Goal: Task Accomplishment & Management: Manage account settings

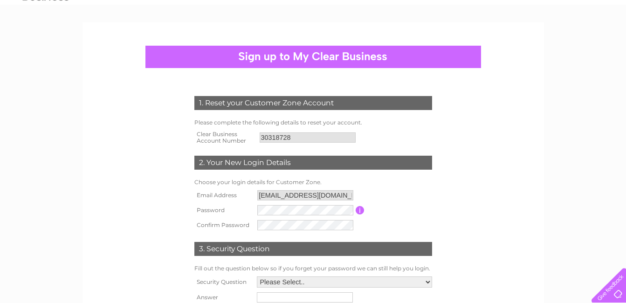
scroll to position [93, 0]
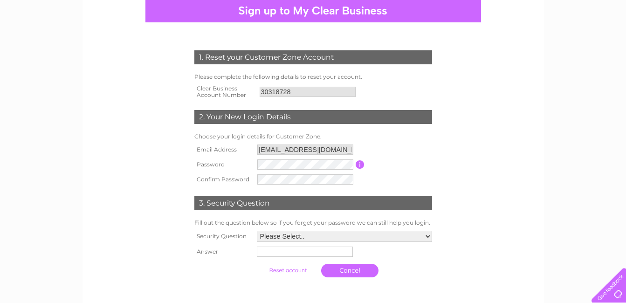
click at [0, 167] on html "1. Reset your Customer Zone Account Please complete the following details to re…" at bounding box center [313, 191] width 626 height 569
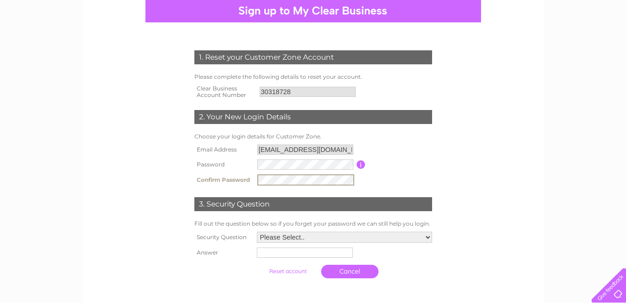
click at [346, 241] on select "Please Select.. In what town or city was your first job? In what town or city d…" at bounding box center [344, 237] width 175 height 11
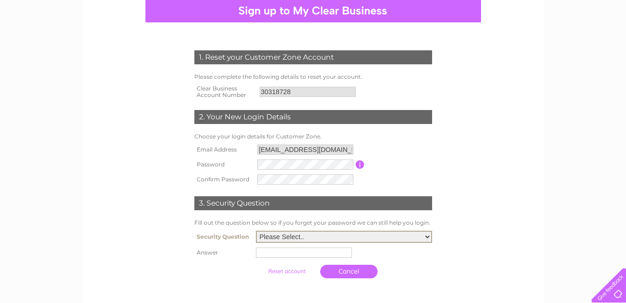
click at [346, 241] on select "Please Select.. In what town or city was your first job? In what town or city d…" at bounding box center [344, 237] width 176 height 12
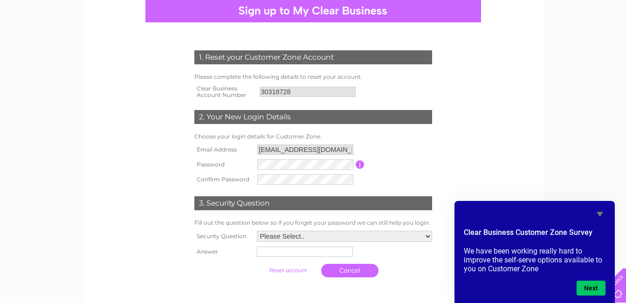
click at [599, 213] on icon "Hide survey" at bounding box center [600, 214] width 6 height 4
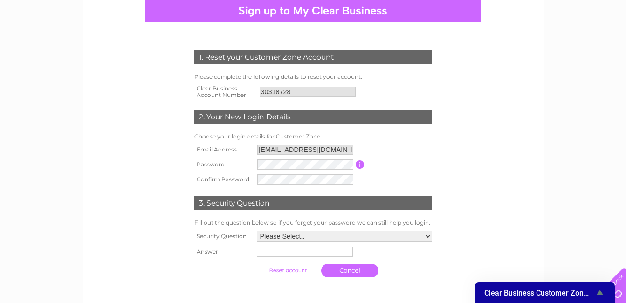
click at [290, 275] on input "submit" at bounding box center [287, 270] width 57 height 13
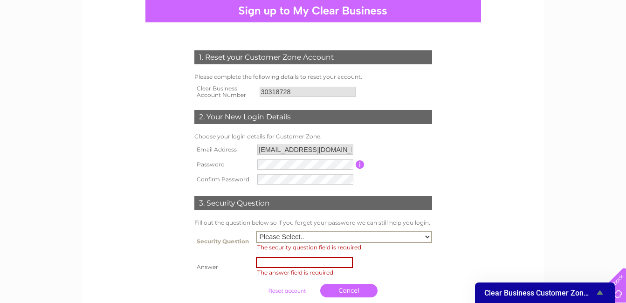
click at [289, 264] on input "text" at bounding box center [304, 262] width 97 height 11
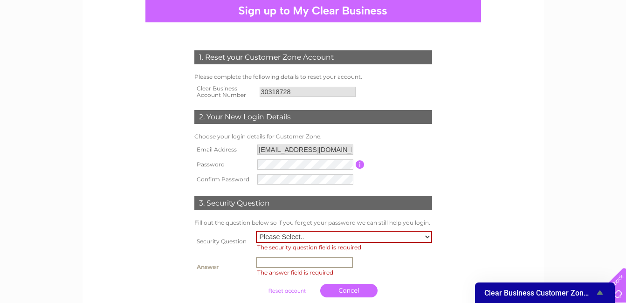
click at [263, 236] on select "Please Select.. In what town or city was your first job? In what town or city d…" at bounding box center [344, 237] width 176 height 12
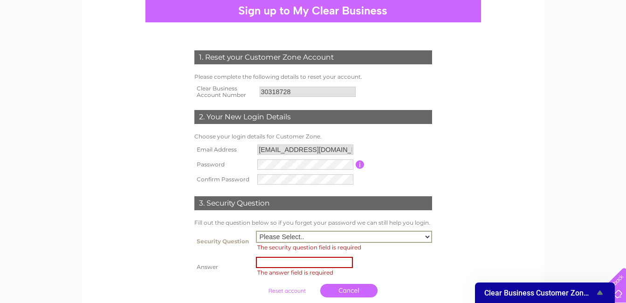
select select "6"
click at [256, 231] on select "Please Select.. In what town or city was your first job? In what town or city d…" at bounding box center [344, 237] width 176 height 12
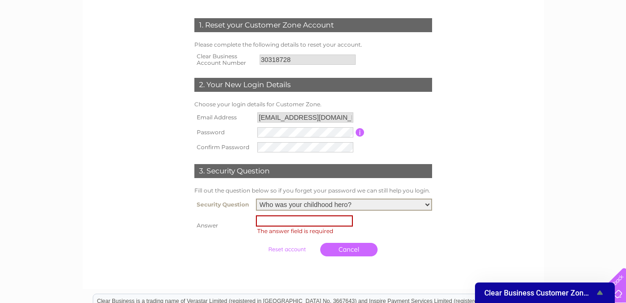
scroll to position [140, 0]
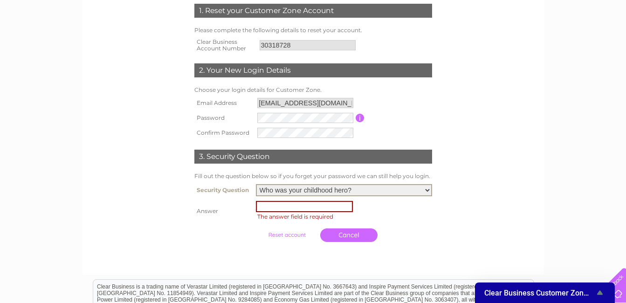
click at [306, 206] on input "text" at bounding box center [304, 206] width 97 height 11
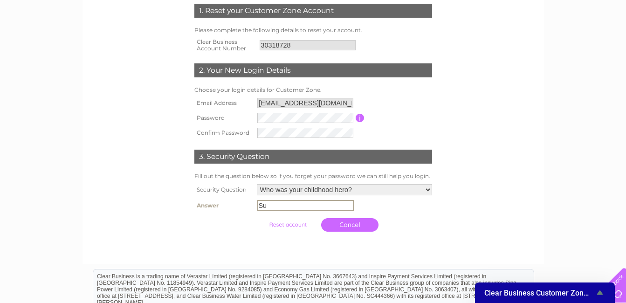
type input "S"
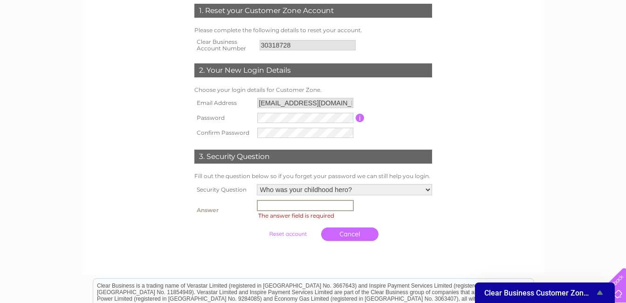
type input "f"
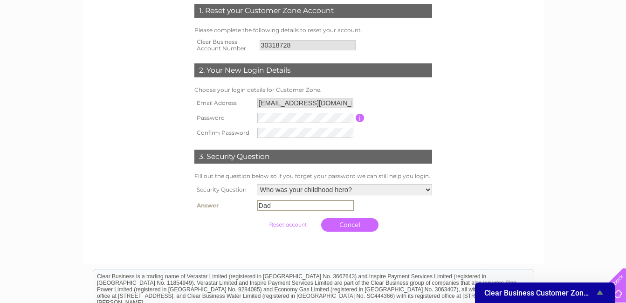
type input "Dad"
click at [290, 225] on input "submit" at bounding box center [287, 223] width 57 height 13
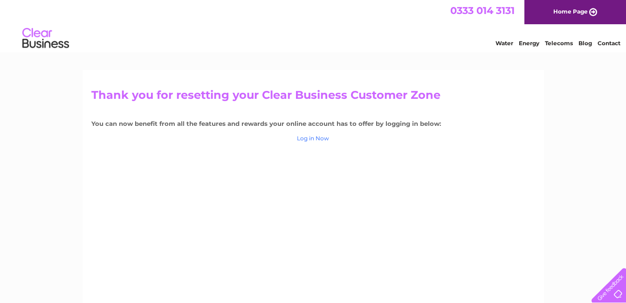
click at [310, 139] on link "Log in Now" at bounding box center [313, 138] width 32 height 7
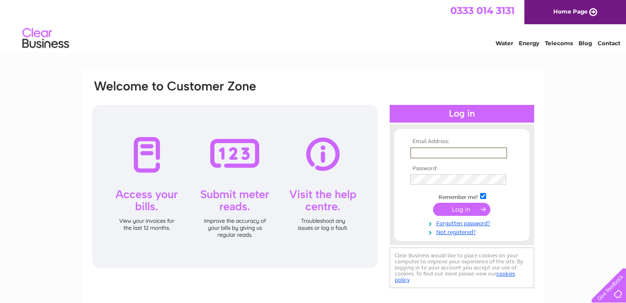
click at [445, 150] on input "text" at bounding box center [458, 152] width 97 height 11
type input "[EMAIL_ADDRESS][DOMAIN_NAME]"
click at [455, 211] on input "submit" at bounding box center [461, 208] width 57 height 13
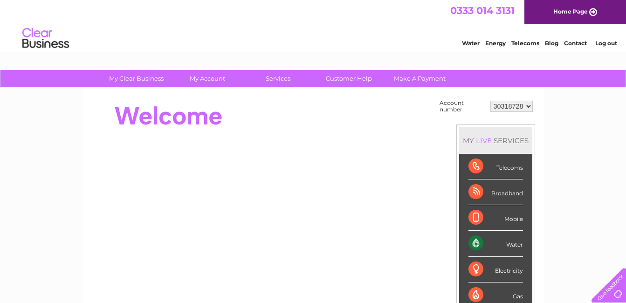
click at [473, 243] on div "Water" at bounding box center [495, 244] width 55 height 26
click at [476, 243] on div "Water" at bounding box center [495, 244] width 55 height 26
click at [518, 245] on div "Water" at bounding box center [495, 244] width 55 height 26
drag, startPoint x: 518, startPoint y: 245, endPoint x: 476, endPoint y: 244, distance: 42.0
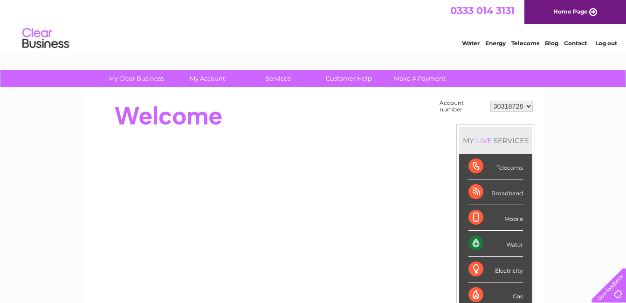
click at [476, 244] on div "Water" at bounding box center [495, 244] width 55 height 26
click at [491, 243] on div "Water" at bounding box center [495, 244] width 55 height 26
click at [471, 43] on link "Water" at bounding box center [471, 43] width 18 height 7
